Goal: Task Accomplishment & Management: Manage account settings

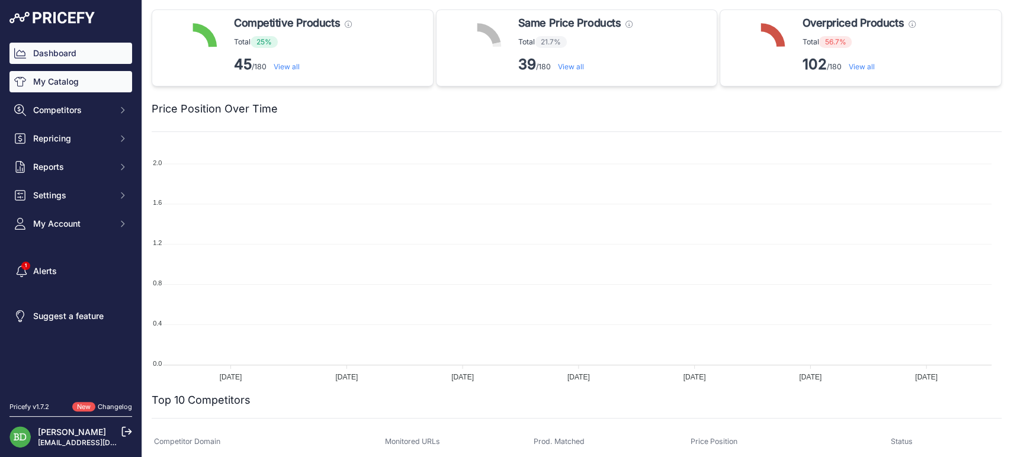
click at [99, 84] on link "My Catalog" at bounding box center [70, 81] width 123 height 21
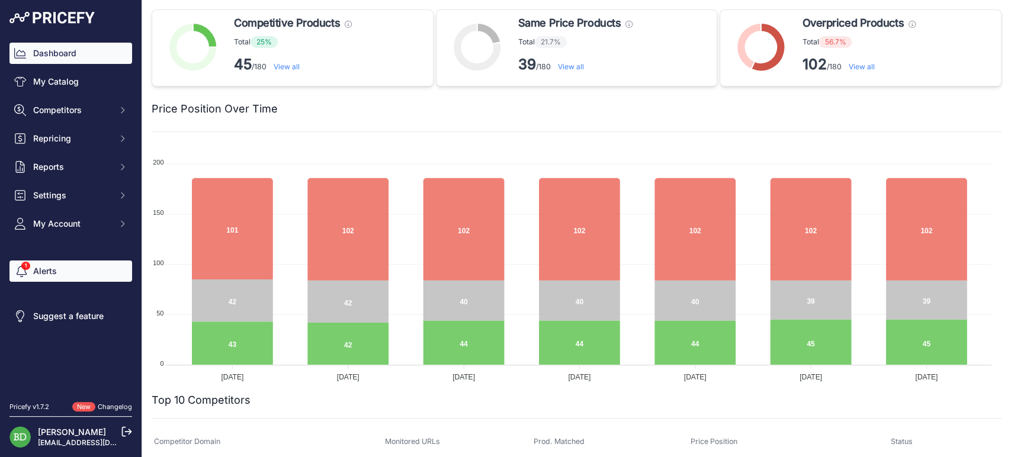
click at [24, 268] on span "Sidebar" at bounding box center [20, 271] width 12 height 24
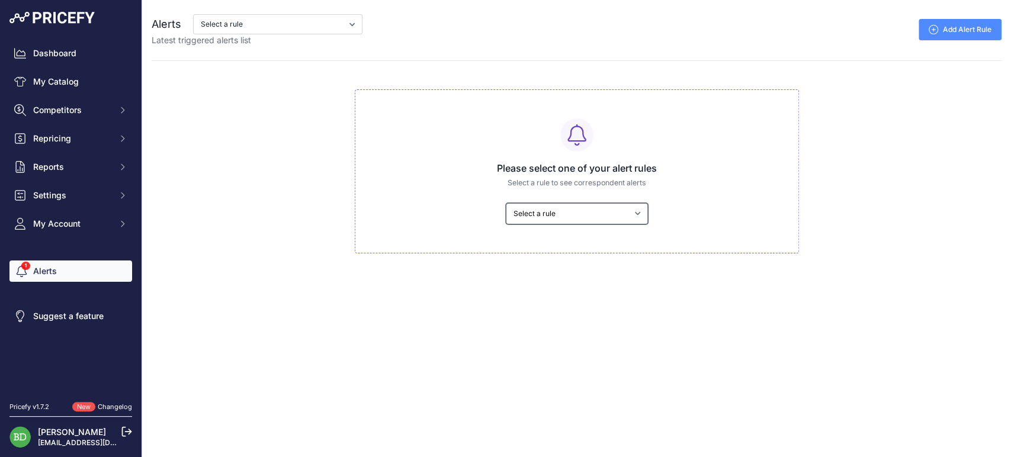
click at [580, 210] on select "Select a rule My competitors are 5% cheaper than me Armaflex -10cts Armaflex Pr…" at bounding box center [577, 213] width 142 height 21
select select "6779"
click at [506, 203] on select "Select a rule My competitors are 5% cheaper than me Armaflex -10cts Armaflex Pr…" at bounding box center [577, 213] width 142 height 21
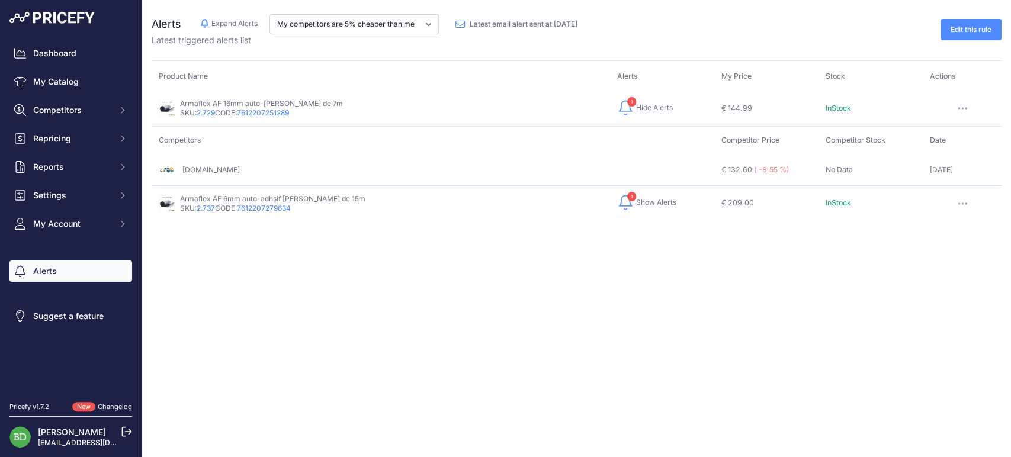
click at [636, 111] on span "Hide Alerts" at bounding box center [654, 107] width 37 height 9
